Goal: Information Seeking & Learning: Learn about a topic

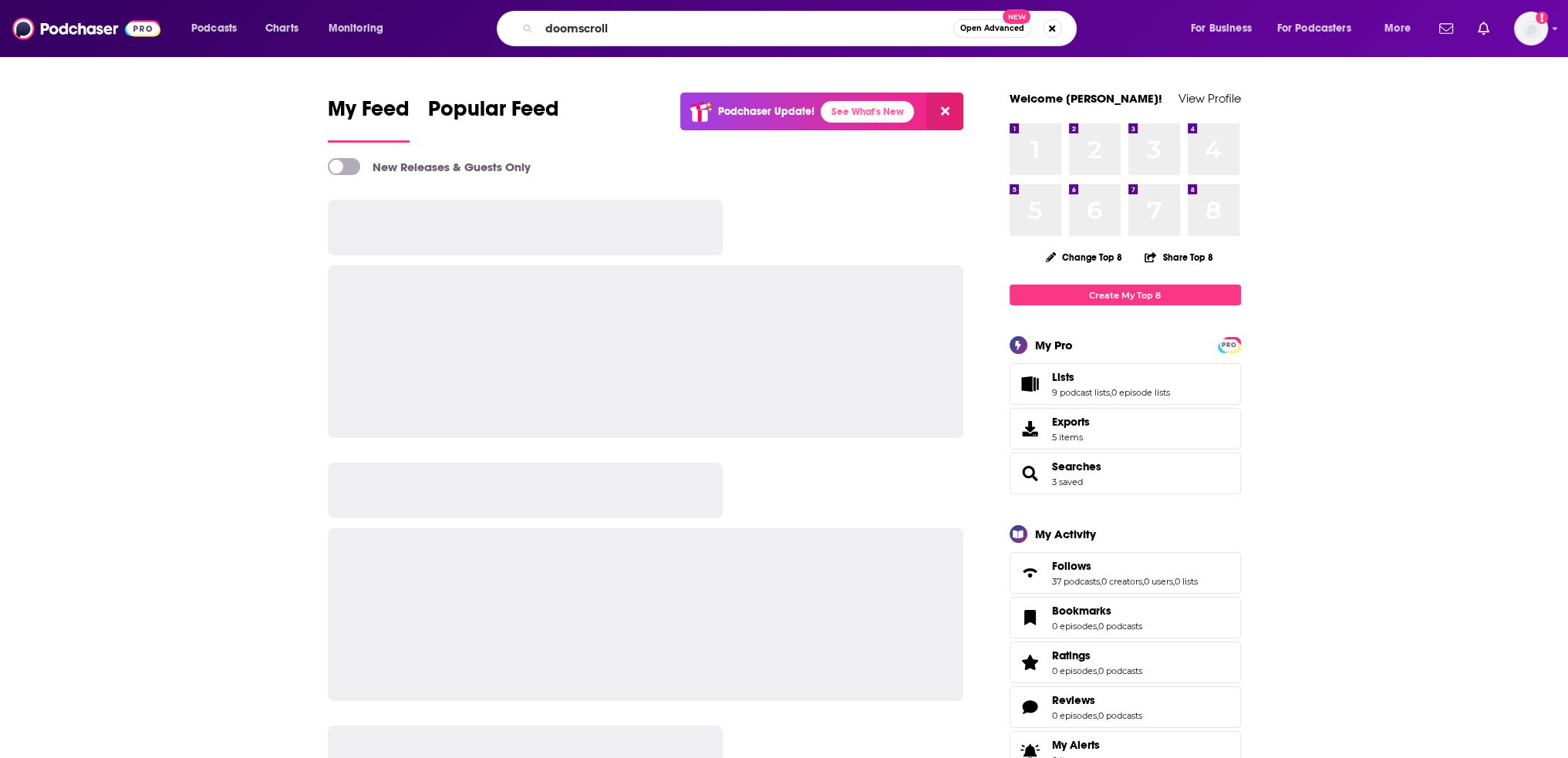
type input "doomscroll"
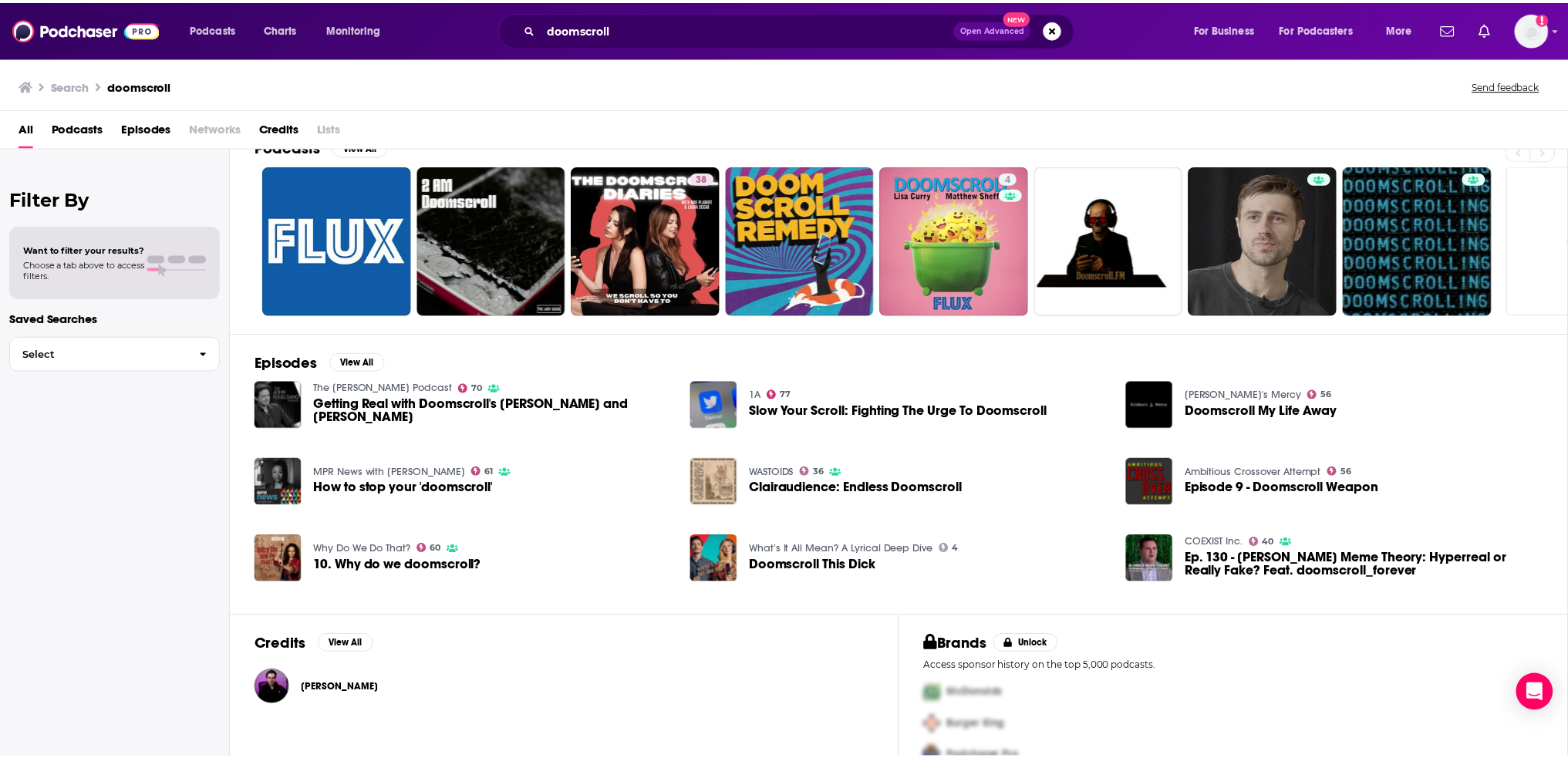
scroll to position [61, 0]
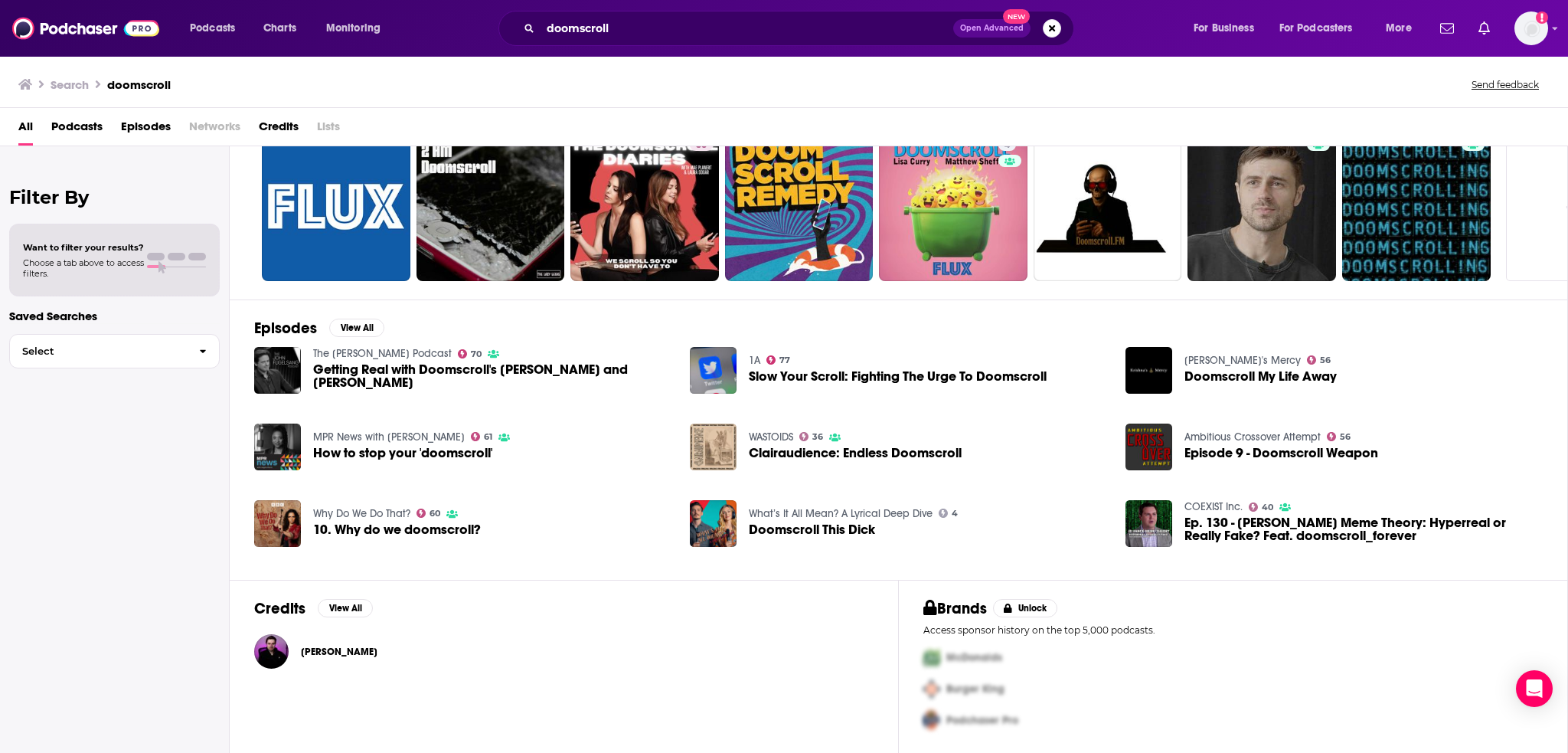
click at [342, 648] on span "[PERSON_NAME]" at bounding box center [339, 651] width 77 height 12
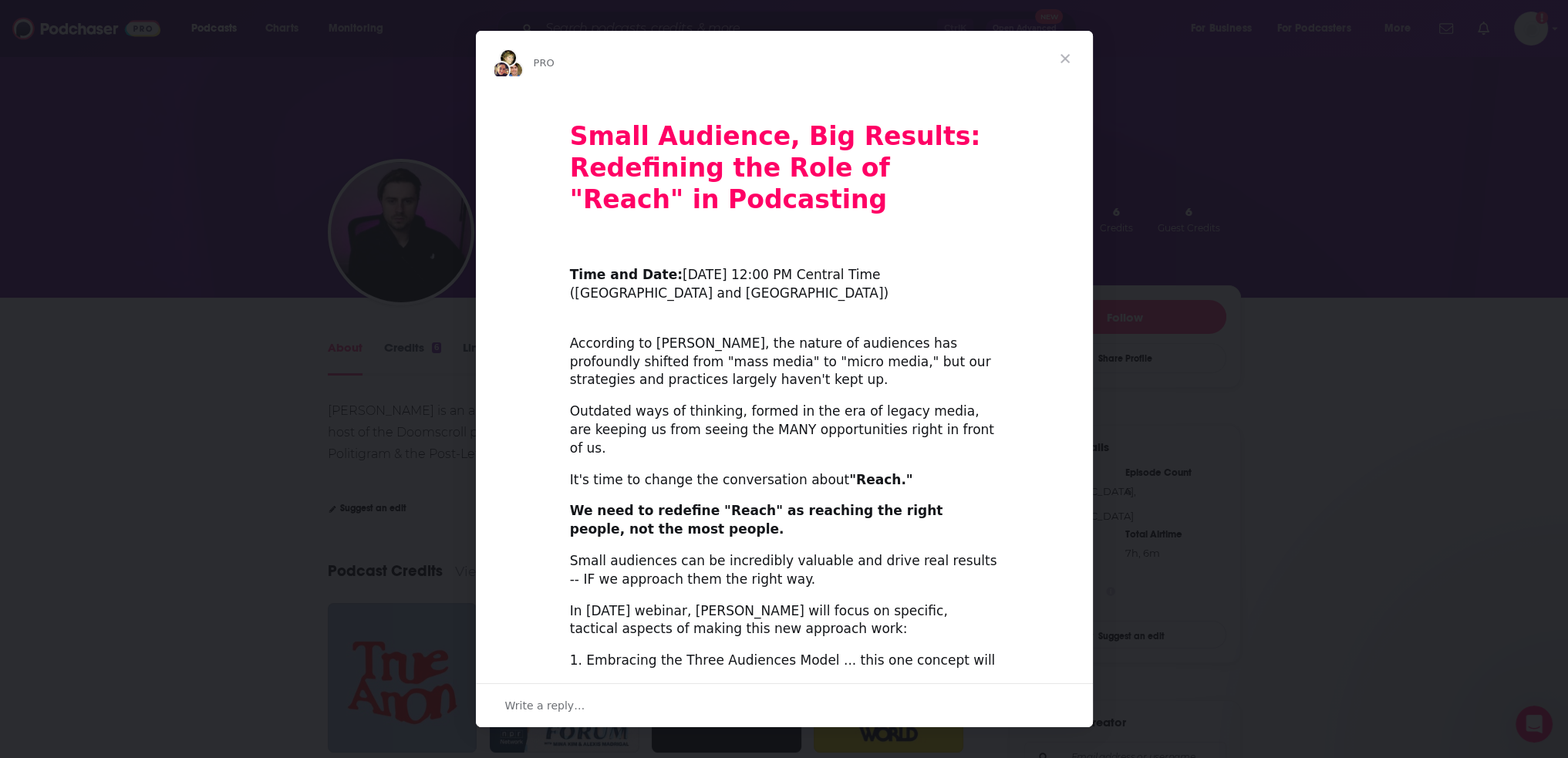
click at [1061, 55] on span "Close" at bounding box center [1066, 59] width 56 height 56
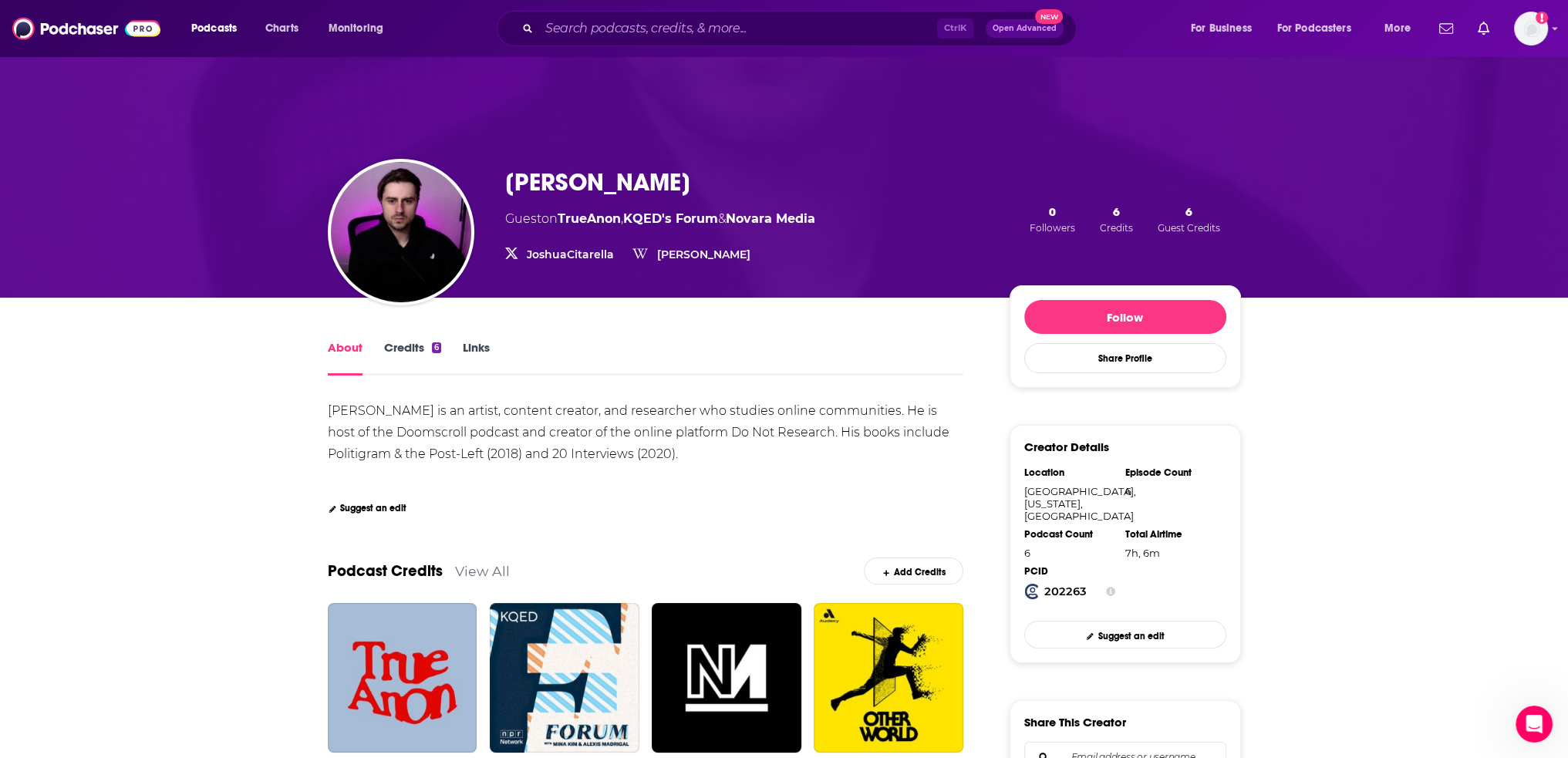
click at [565, 250] on link "JoshuaCitarella" at bounding box center [570, 254] width 87 height 14
